Goal: Navigation & Orientation: Go to known website

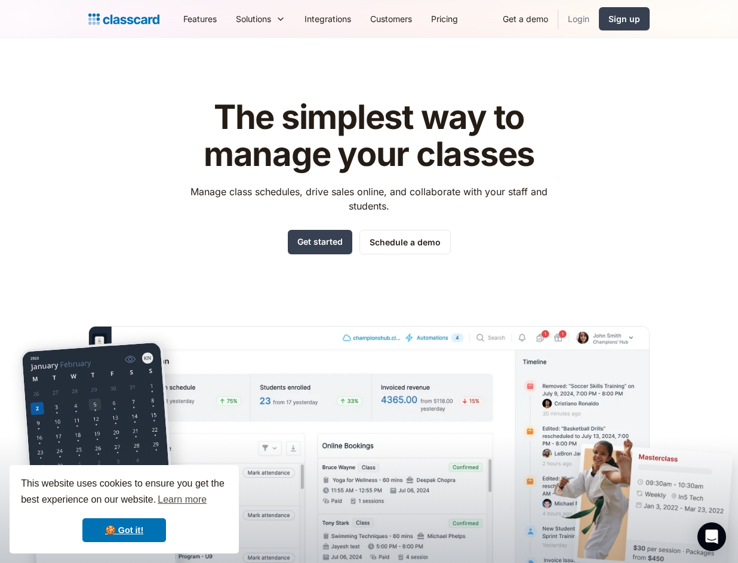
click at [580, 15] on link "Login" at bounding box center [578, 18] width 41 height 27
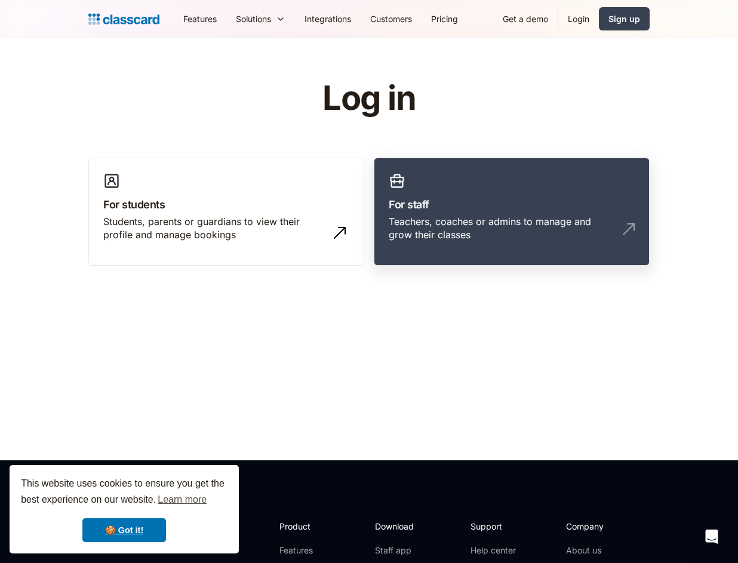
click at [426, 228] on div "Teachers, coaches or admins to manage and grow their classes" at bounding box center [500, 228] width 222 height 27
